Goal: Task Accomplishment & Management: Use online tool/utility

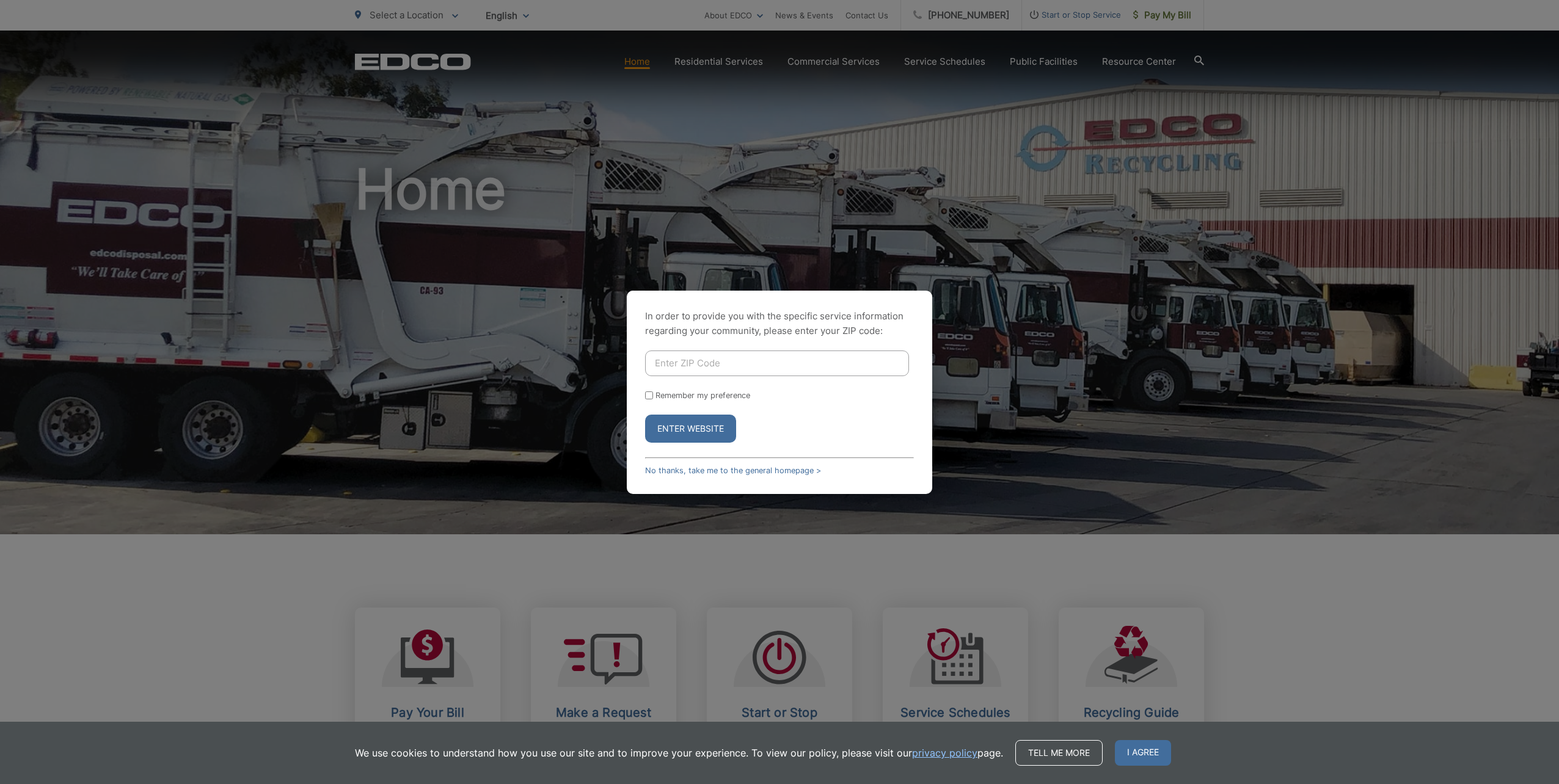
click at [626, 258] on div "In order to provide you with the specific service information regarding your co…" at bounding box center [780, 392] width 1559 height 784
click at [677, 470] on link "No thanks, take me to the general homepage >" at bounding box center [732, 470] width 176 height 9
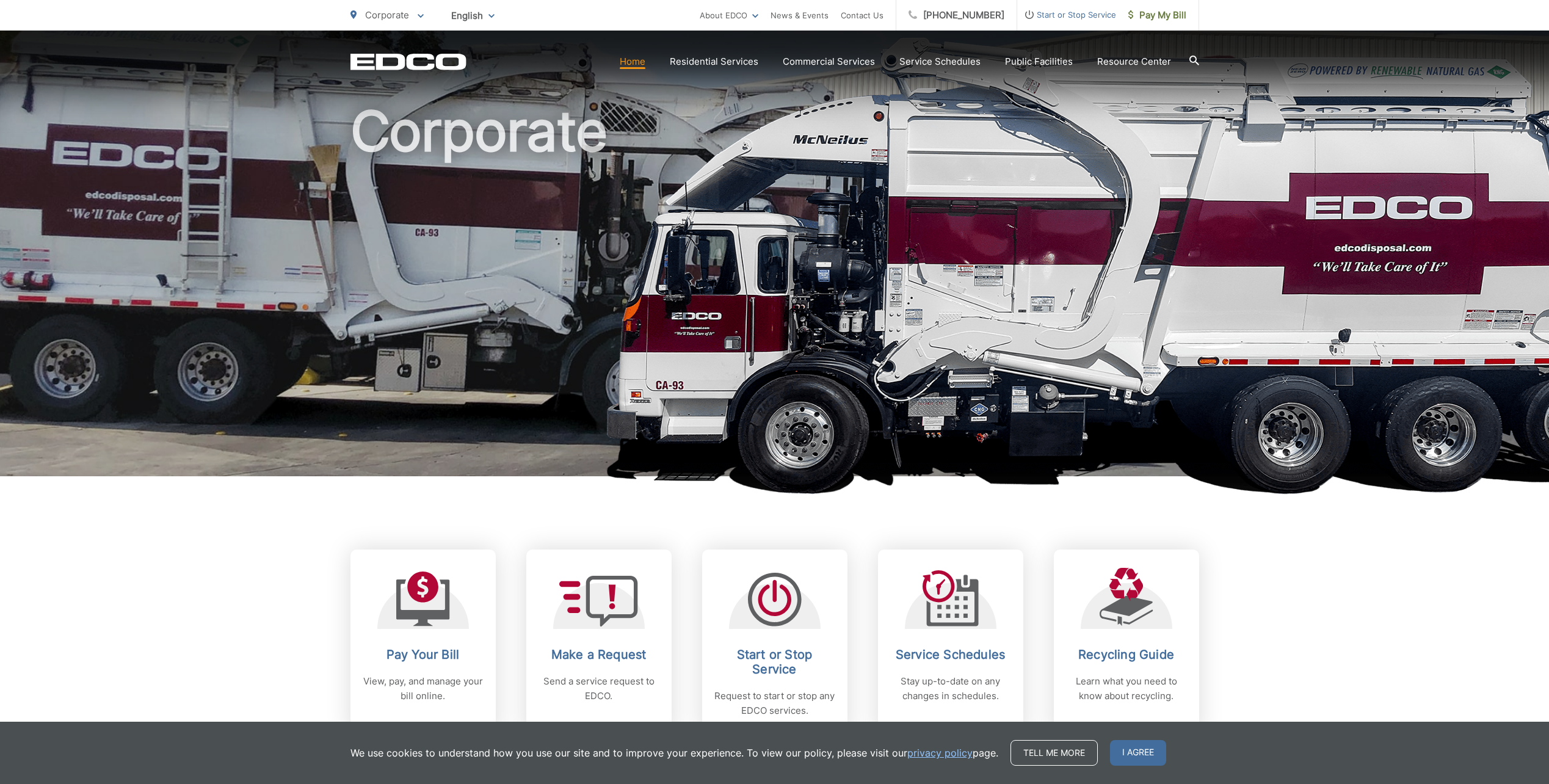
scroll to position [122, 0]
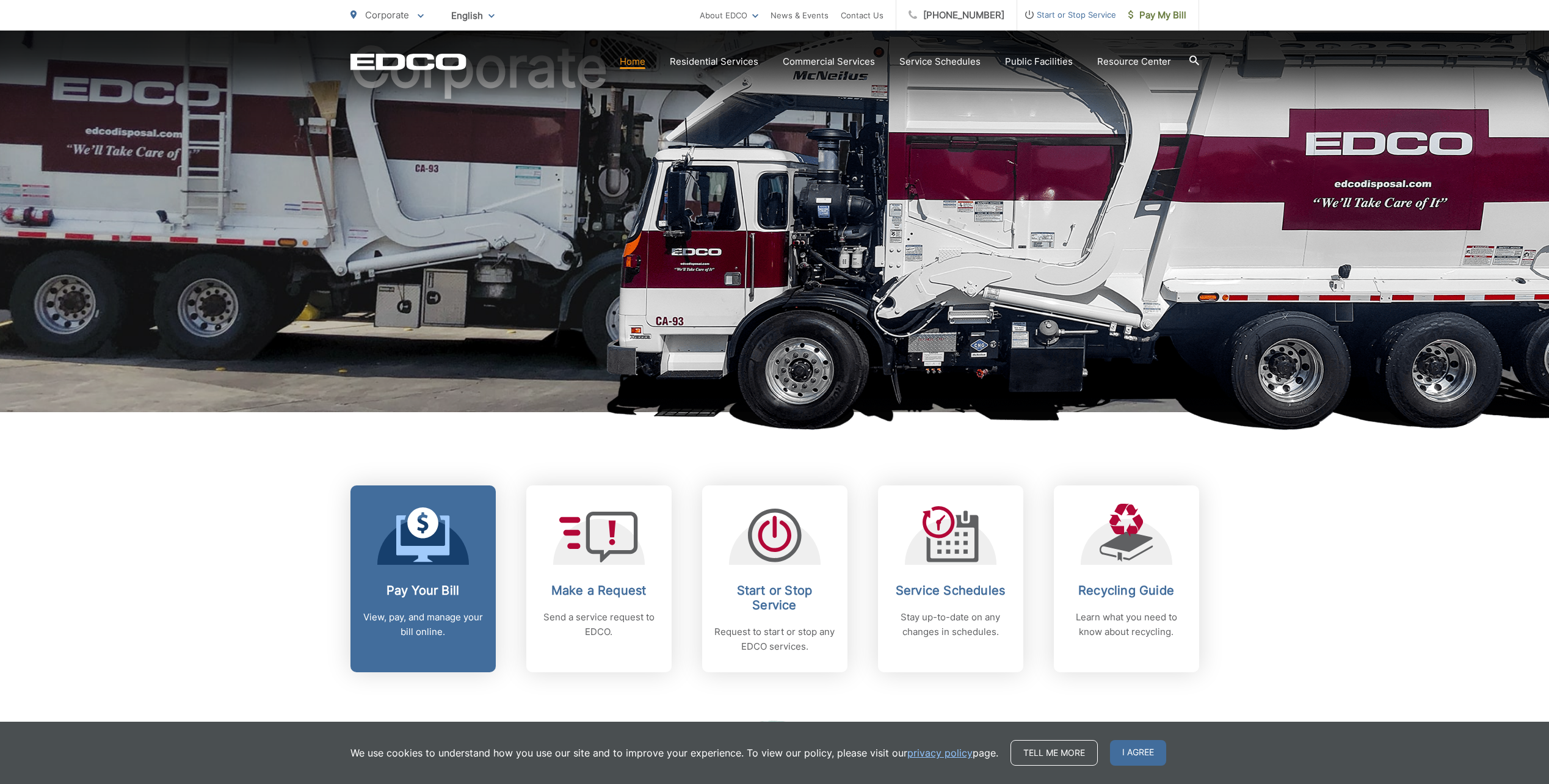
click at [436, 565] on link "Pay Your Bill View, pay, and manage your bill online." at bounding box center [423, 578] width 145 height 187
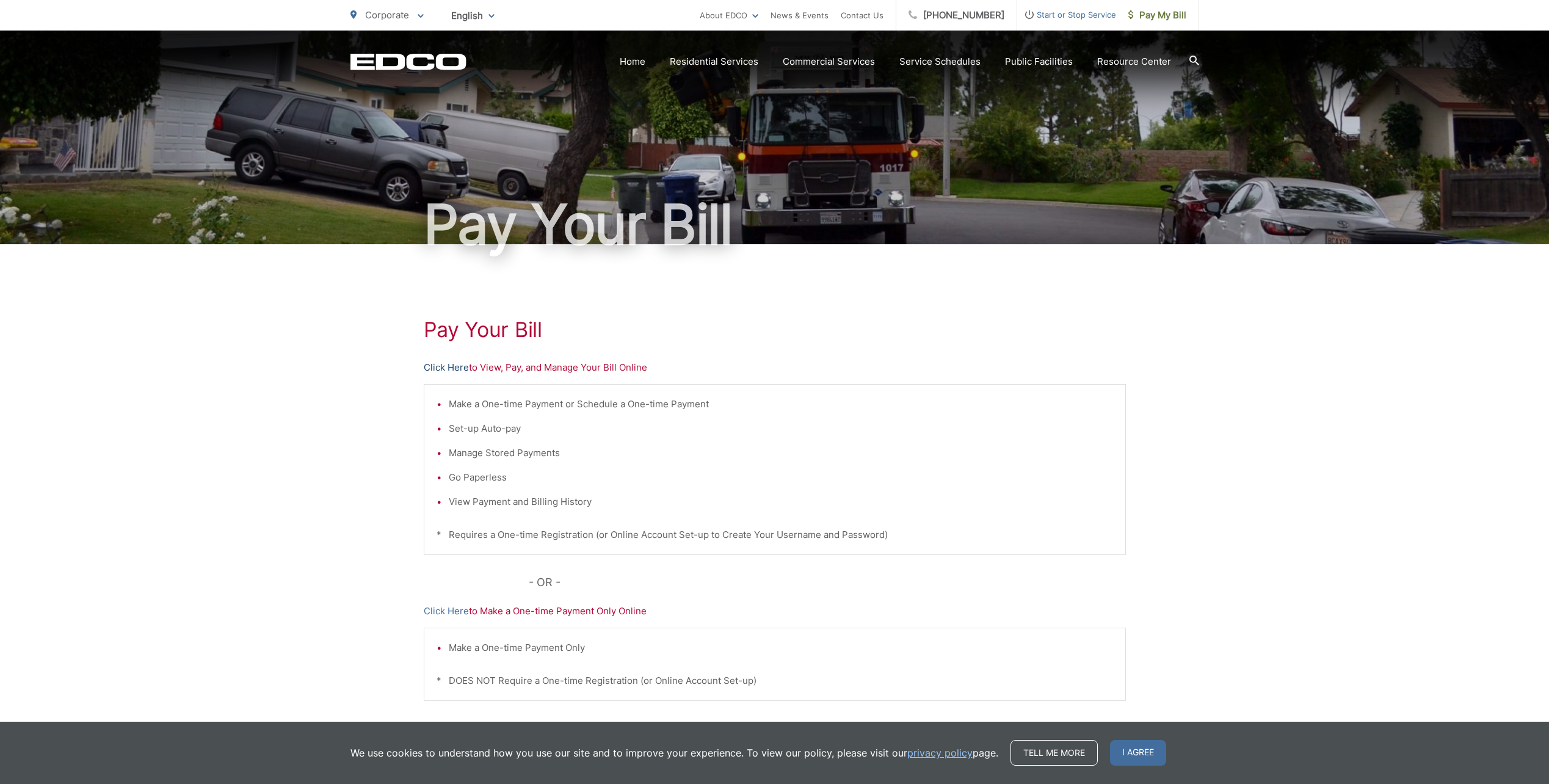
click at [448, 367] on link "Click Here" at bounding box center [446, 367] width 45 height 15
